Goal: Task Accomplishment & Management: Complete application form

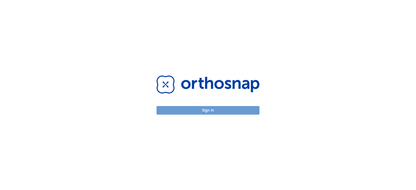
click at [204, 113] on button "Sign in" at bounding box center [207, 110] width 103 height 9
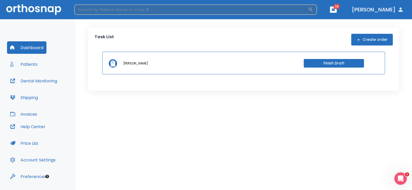
click at [255, 9] on input "search" at bounding box center [191, 9] width 234 height 10
type input "j"
click at [127, 13] on input "search" at bounding box center [191, 9] width 234 height 10
type input "[PERSON_NAME]"
click at [314, 10] on icon "button" at bounding box center [311, 9] width 5 height 5
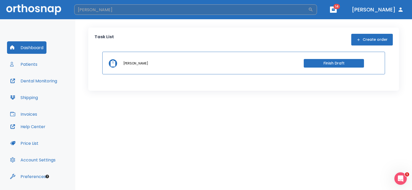
click at [309, 7] on button "button" at bounding box center [311, 9] width 5 height 5
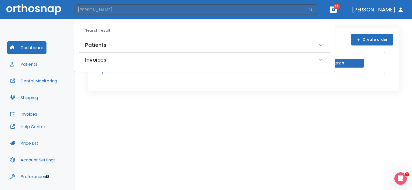
click at [91, 44] on h6 "Patients" at bounding box center [95, 45] width 21 height 8
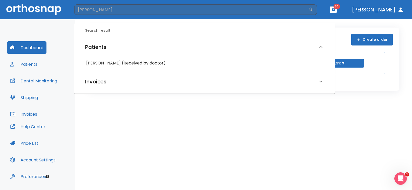
click at [108, 62] on h6 "[PERSON_NAME] (Received by doctor)" at bounding box center [204, 63] width 237 height 7
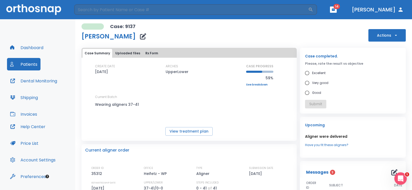
click at [375, 35] on button "Actions" at bounding box center [387, 35] width 37 height 12
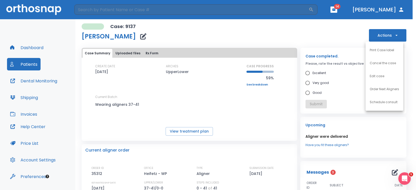
click at [304, 83] on div at bounding box center [208, 95] width 416 height 190
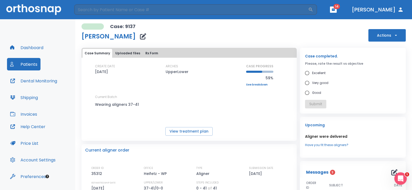
click at [306, 84] on input "Very good" at bounding box center [308, 83] width 10 height 10
radio input "true"
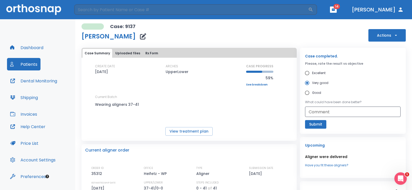
click at [306, 92] on input "Good" at bounding box center [308, 93] width 10 height 10
radio input "true"
click at [314, 125] on button "Submit" at bounding box center [315, 124] width 21 height 9
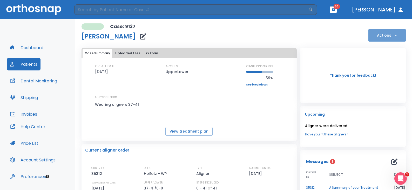
click at [386, 38] on button "Actions" at bounding box center [387, 35] width 37 height 12
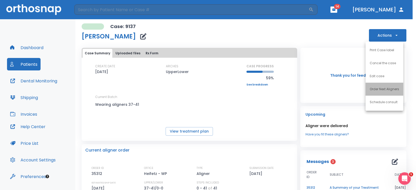
click at [381, 93] on li "Order Next Aligners" at bounding box center [384, 89] width 38 height 13
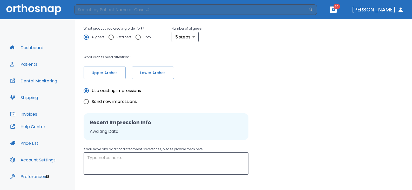
radio input "false"
radio input "true"
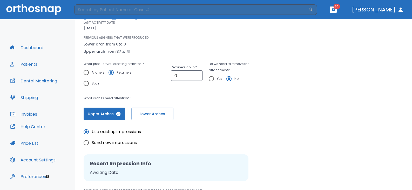
scroll to position [87, 0]
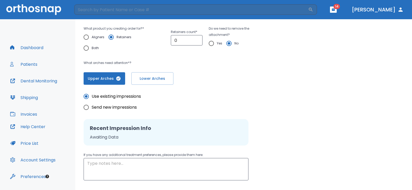
click at [112, 38] on input "Retainers" at bounding box center [111, 37] width 11 height 11
click at [108, 78] on span "Upper Arches" at bounding box center [104, 78] width 31 height 5
click at [107, 77] on span "Upper Arches" at bounding box center [104, 78] width 31 height 5
click at [87, 104] on input "Send new impressions" at bounding box center [86, 107] width 11 height 11
radio input "true"
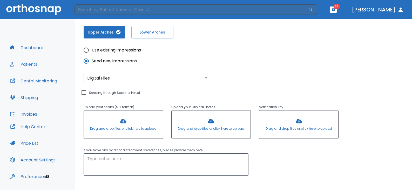
scroll to position [161, 0]
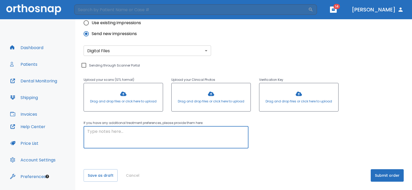
click at [154, 135] on textarea at bounding box center [166, 137] width 158 height 18
click at [110, 133] on textarea "Impression are enclosed in Box" at bounding box center [166, 137] width 158 height 18
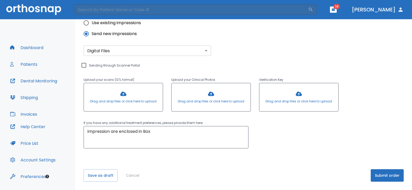
click at [115, 149] on div "Please, wait until data(files) saving will have finished return to patient deta…" at bounding box center [243, 24] width 337 height 332
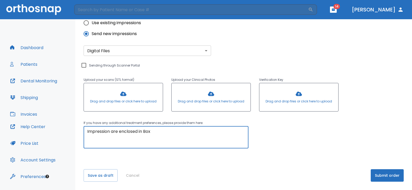
drag, startPoint x: 110, startPoint y: 132, endPoint x: 110, endPoint y: 137, distance: 5.7
click at [110, 132] on textarea "Impression are enclosed in Box" at bounding box center [166, 137] width 158 height 18
click at [161, 130] on textarea "Impressions are enclosed in a Box" at bounding box center [166, 137] width 158 height 18
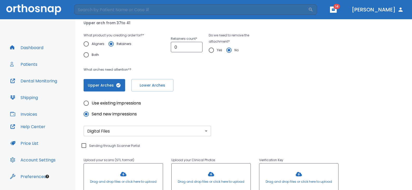
scroll to position [83, 0]
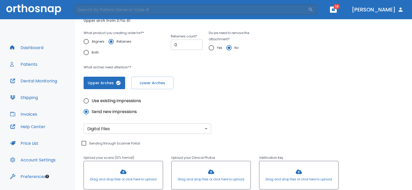
type textarea "Impressions are enclosed in a Box. Thank You!"
click at [195, 42] on input "1" at bounding box center [187, 45] width 32 height 10
click at [195, 42] on input "2" at bounding box center [187, 45] width 32 height 10
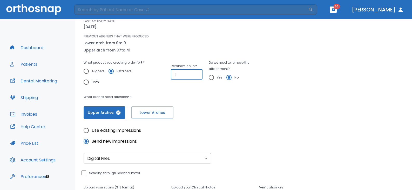
scroll to position [57, 0]
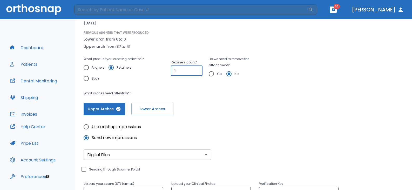
type input "2"
click at [197, 70] on input "2" at bounding box center [187, 71] width 32 height 10
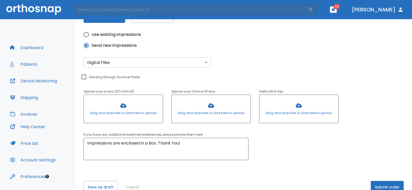
scroll to position [161, 0]
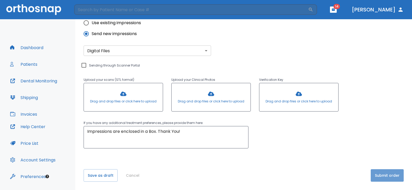
click at [386, 176] on button "Submit order" at bounding box center [387, 175] width 33 height 12
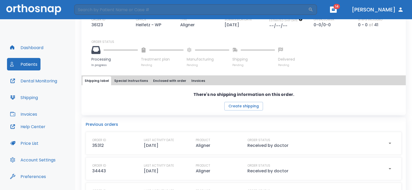
scroll to position [182, 0]
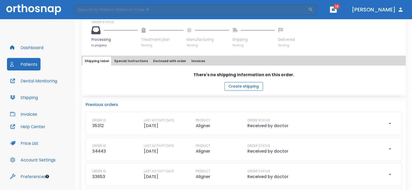
click at [244, 91] on button "Create shipping" at bounding box center [244, 86] width 39 height 9
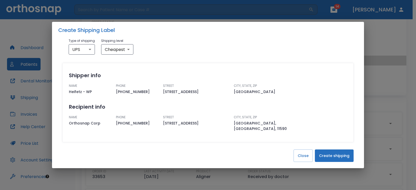
click at [333, 152] on button "Create shipping" at bounding box center [334, 155] width 39 height 12
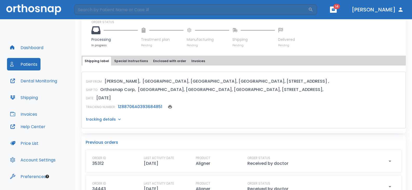
scroll to position [0, 0]
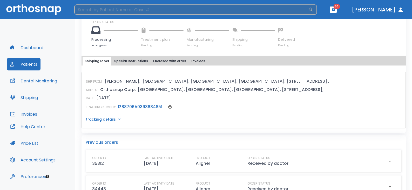
click at [120, 11] on input "search" at bounding box center [191, 9] width 234 height 10
type input "[PERSON_NAME]"
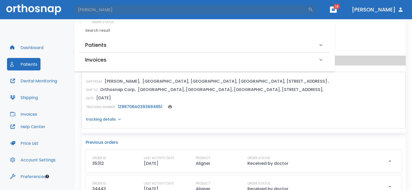
click at [99, 45] on h6 "Patients" at bounding box center [95, 45] width 21 height 8
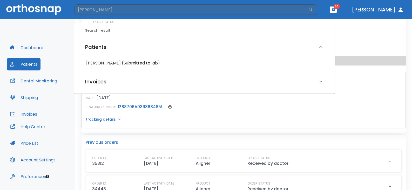
click at [99, 62] on h6 "[PERSON_NAME] (Submitted to lab)" at bounding box center [204, 63] width 237 height 7
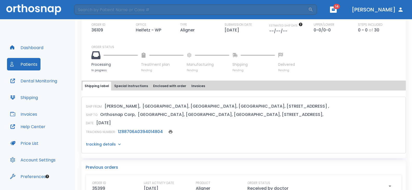
scroll to position [130, 0]
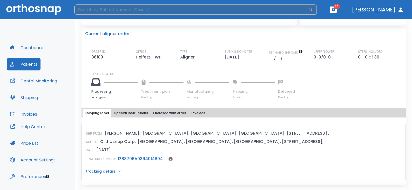
click at [261, 10] on input "search" at bounding box center [191, 9] width 234 height 10
type input "[PERSON_NAME]"
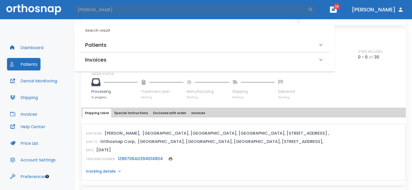
click at [102, 46] on h6 "Patients" at bounding box center [95, 45] width 21 height 8
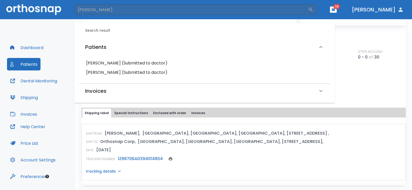
click at [104, 71] on h6 "[PERSON_NAME] (Submitted to doctor)" at bounding box center [204, 72] width 237 height 7
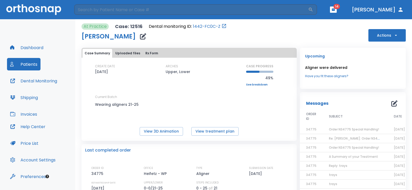
click at [374, 36] on button "Actions" at bounding box center [387, 35] width 37 height 12
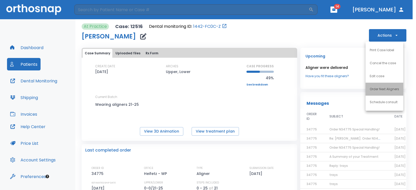
click at [377, 89] on p "Order Next Aligners" at bounding box center [384, 89] width 29 height 5
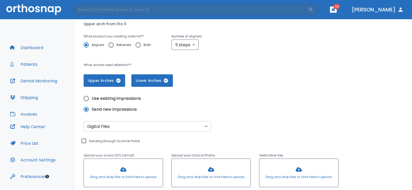
scroll to position [87, 0]
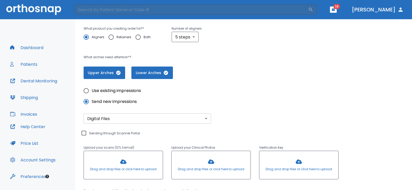
click at [85, 91] on input "Use existing impressions" at bounding box center [86, 90] width 11 height 11
radio input "true"
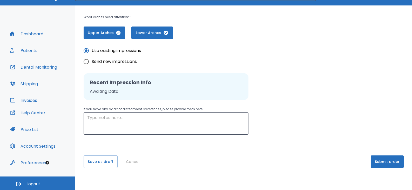
scroll to position [14, 0]
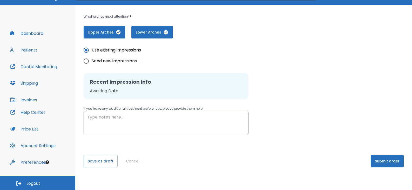
click at [384, 165] on button "Submit order" at bounding box center [387, 161] width 33 height 12
